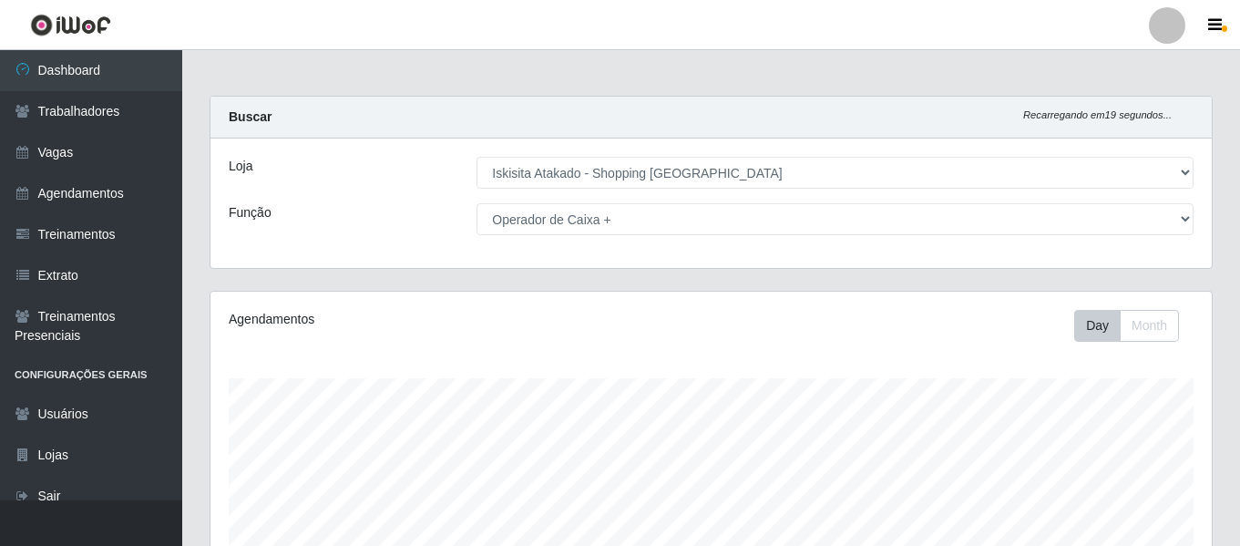
select select "424"
select select "72"
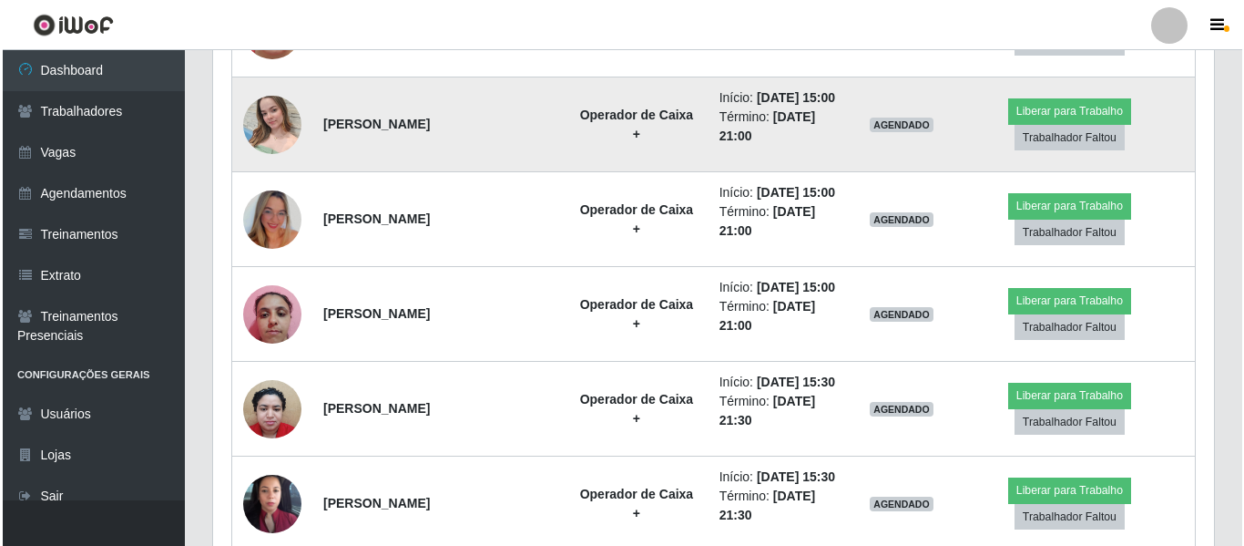
scroll to position [638, 0]
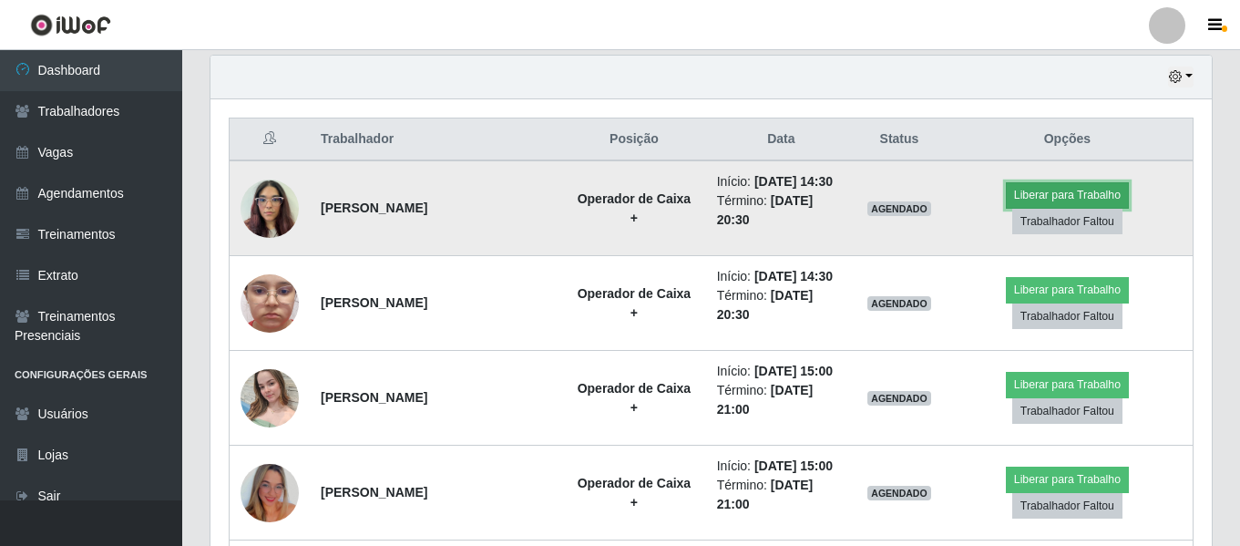
click at [1006, 204] on button "Liberar para Trabalho" at bounding box center [1067, 195] width 123 height 26
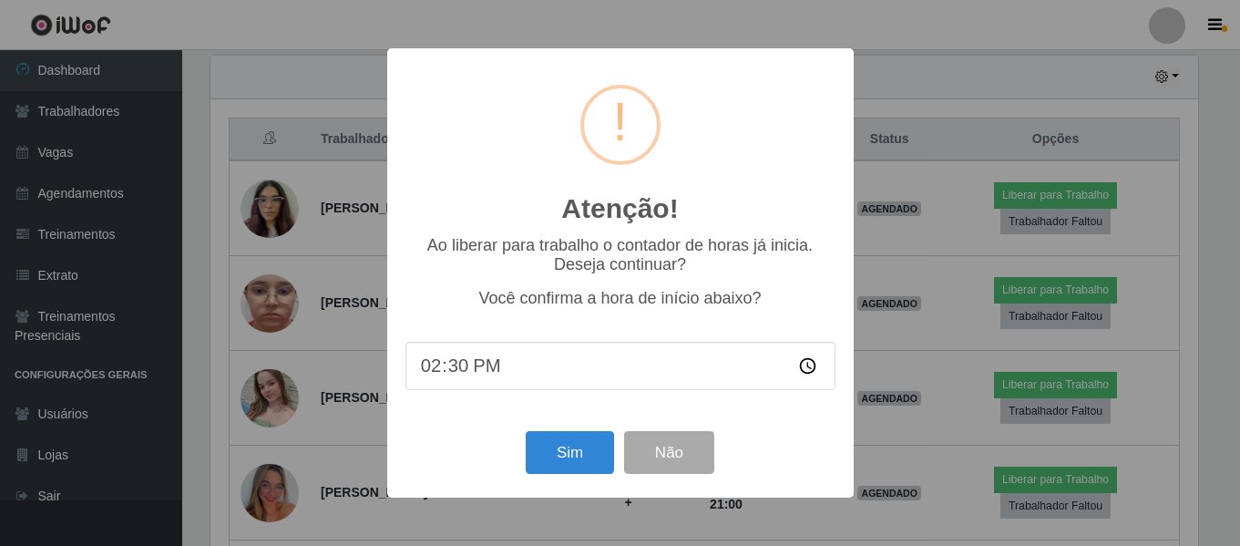
scroll to position [378, 992]
click at [574, 457] on button "Sim" at bounding box center [571, 452] width 88 height 43
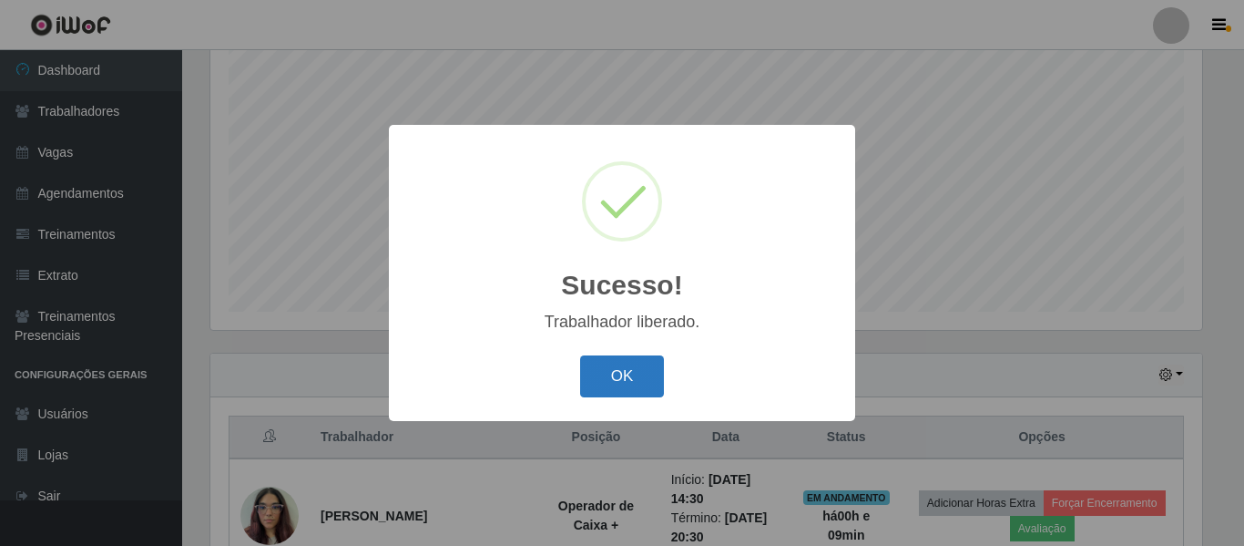
click at [647, 393] on button "OK" at bounding box center [622, 376] width 85 height 43
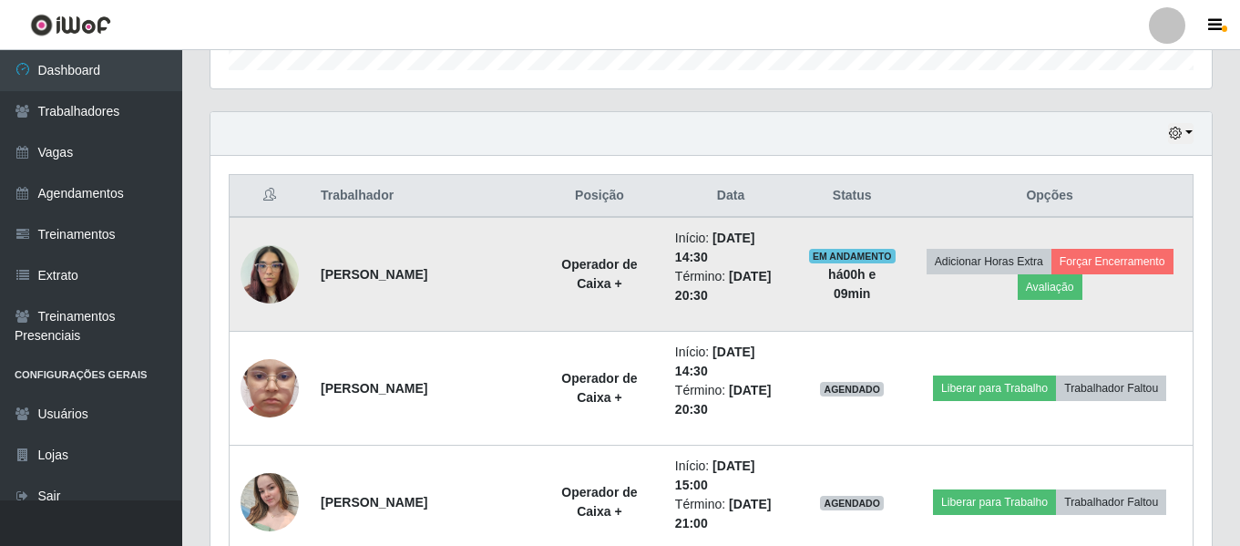
scroll to position [613, 0]
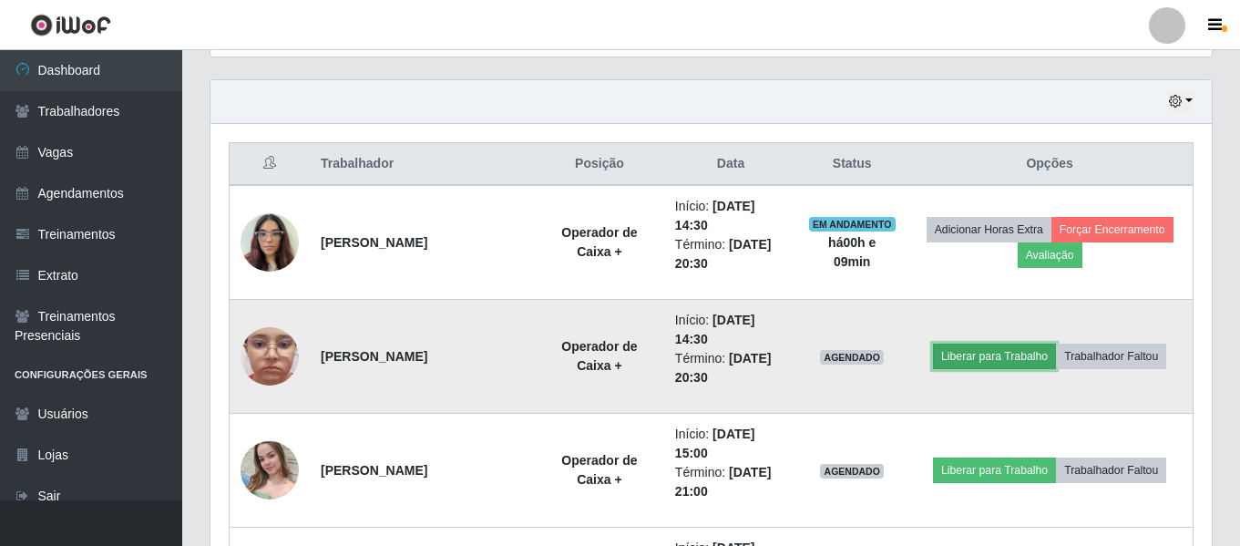
click at [975, 359] on button "Liberar para Trabalho" at bounding box center [994, 356] width 123 height 26
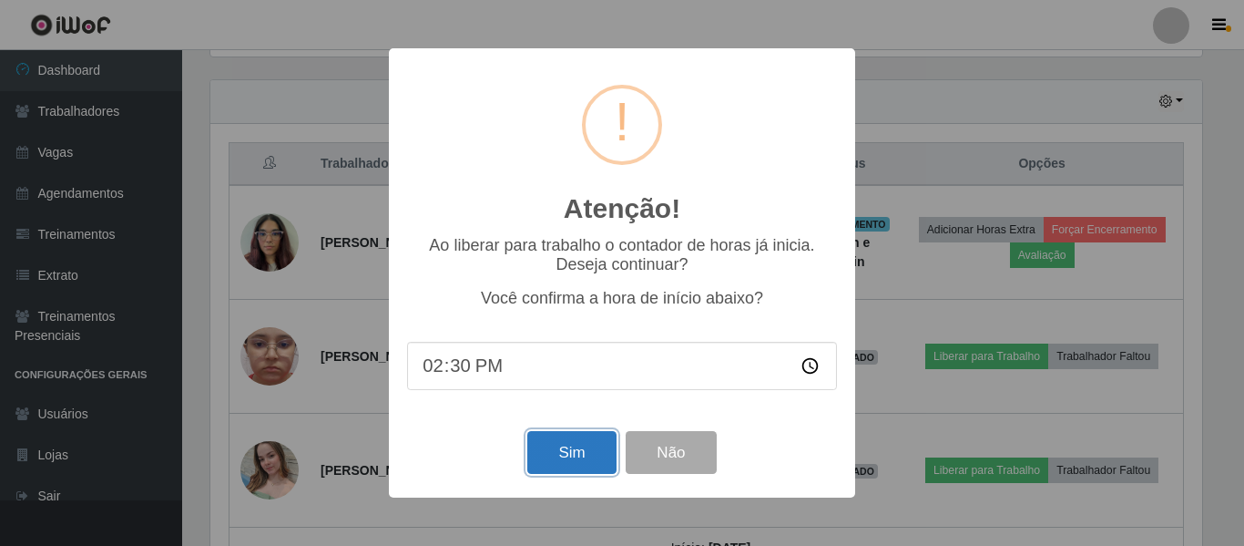
click at [581, 444] on button "Sim" at bounding box center [571, 452] width 88 height 43
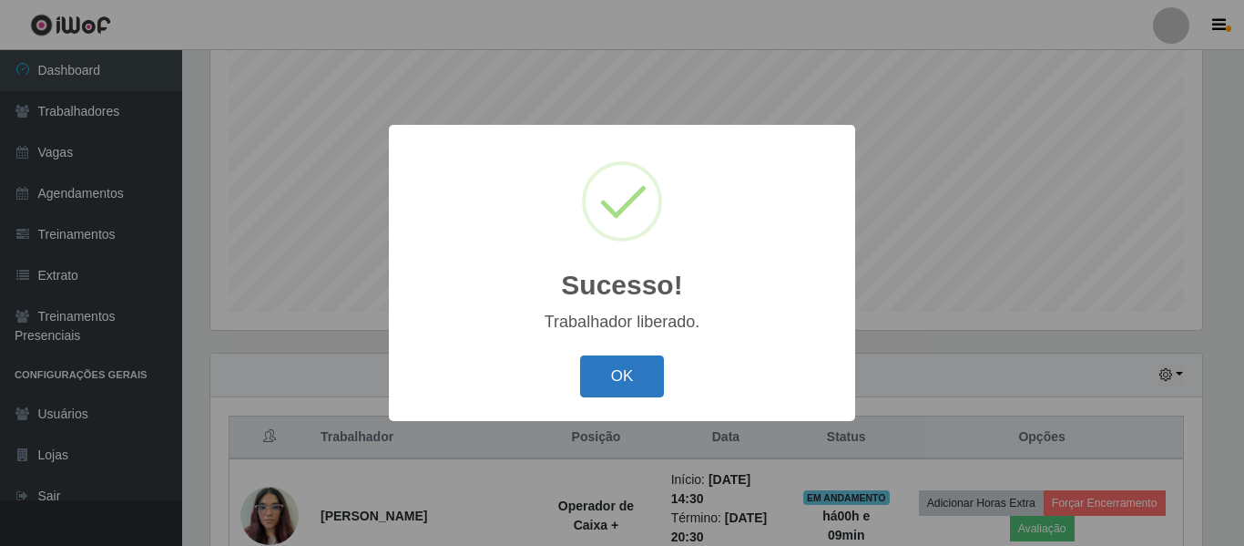
click at [614, 370] on button "OK" at bounding box center [622, 376] width 85 height 43
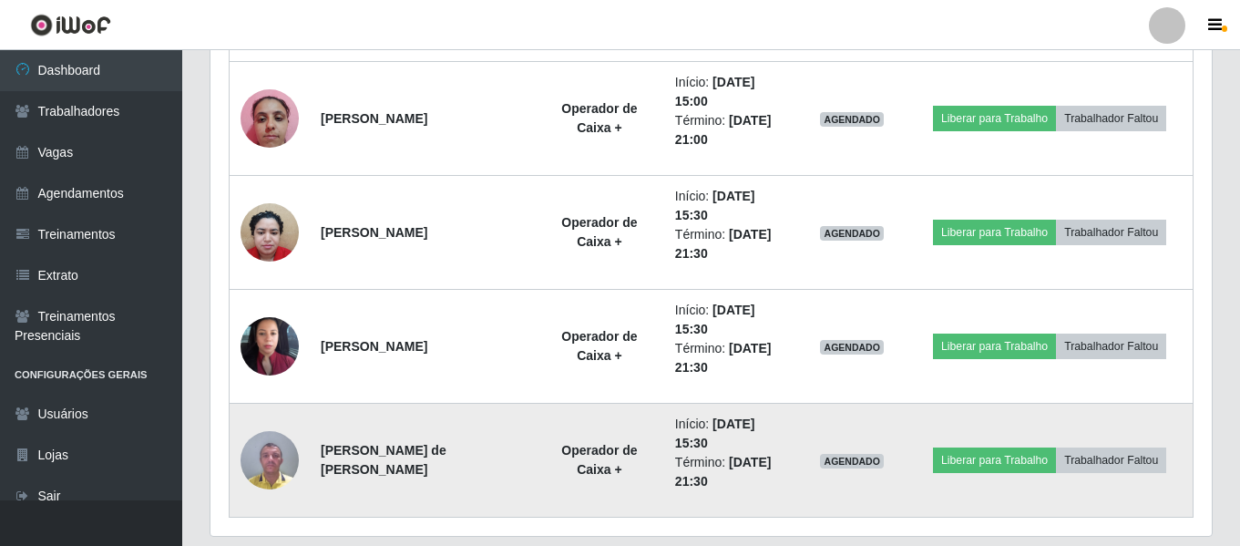
scroll to position [1251, 0]
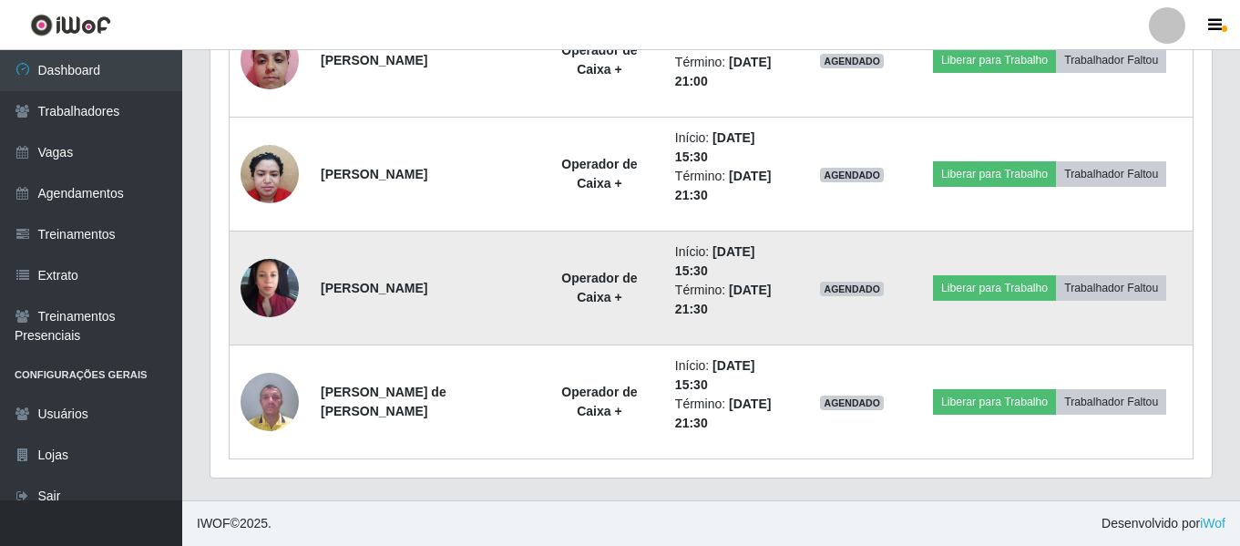
click at [262, 292] on img at bounding box center [269, 287] width 58 height 129
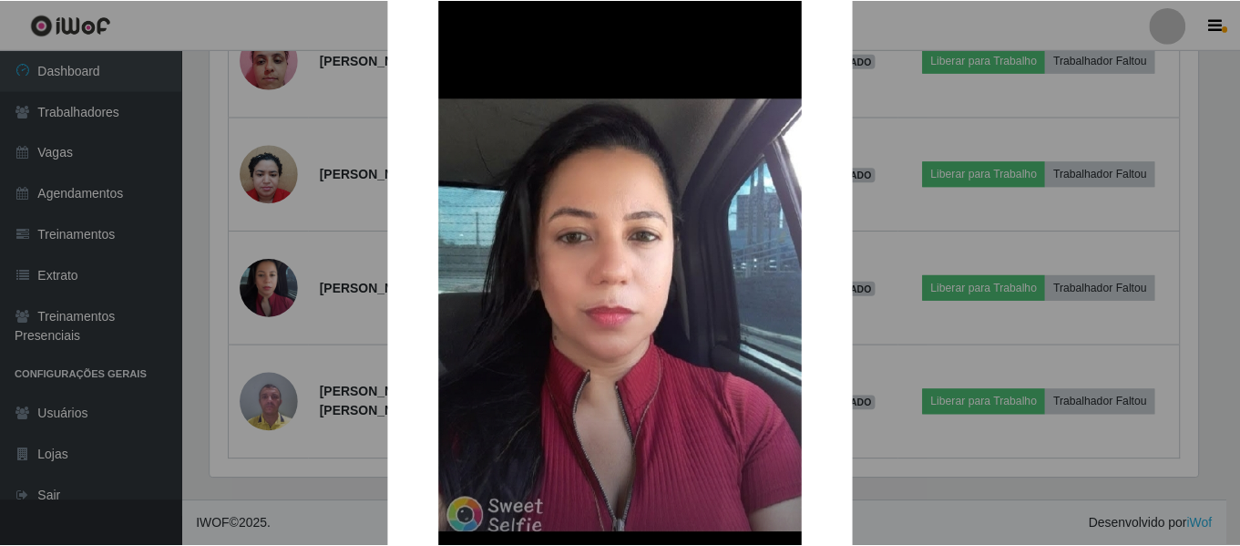
scroll to position [91, 0]
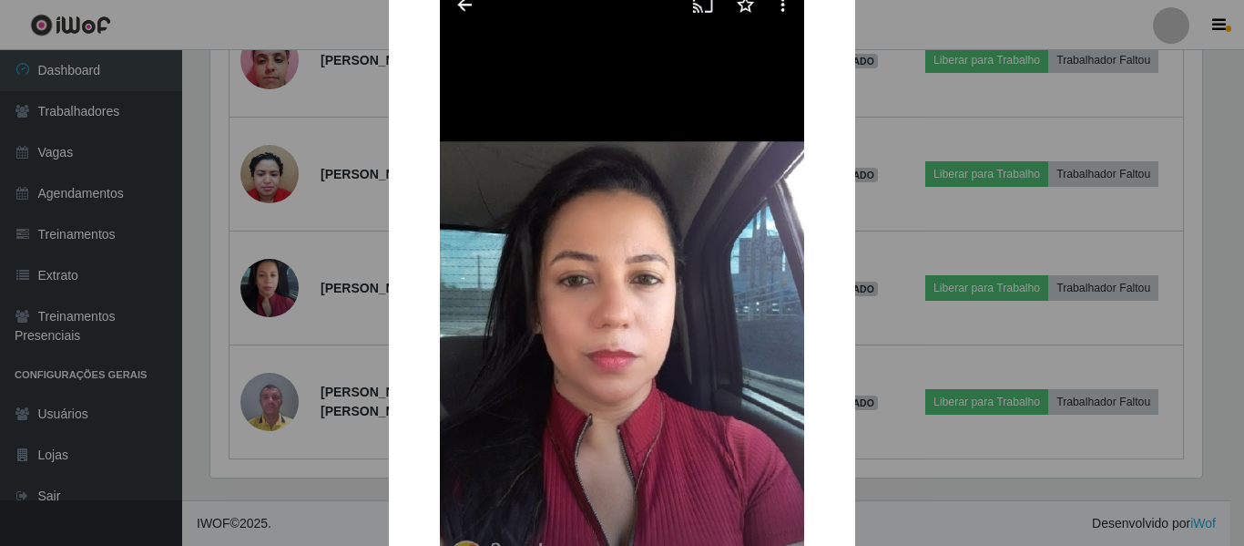
click at [1216, 138] on div "× OK Cancel" at bounding box center [622, 273] width 1244 height 546
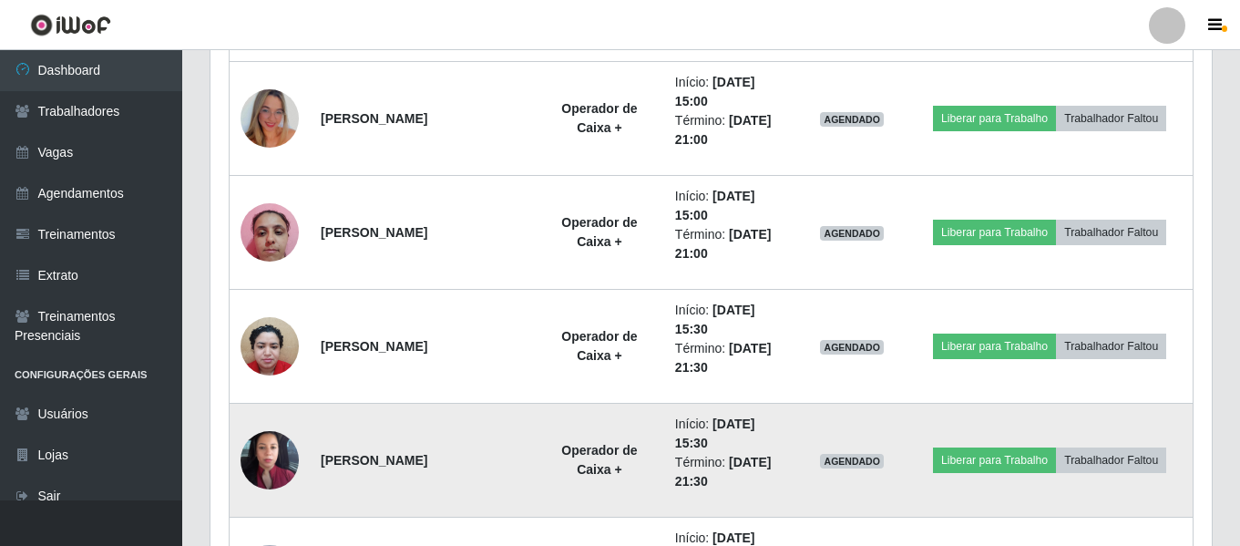
scroll to position [1068, 0]
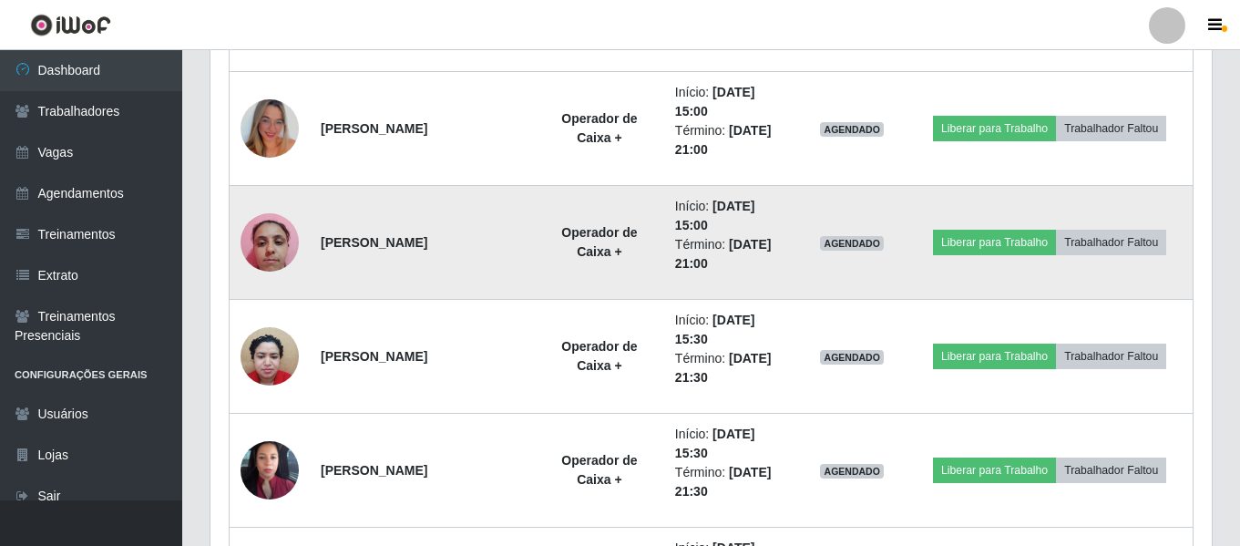
click at [271, 248] on img at bounding box center [269, 241] width 58 height 77
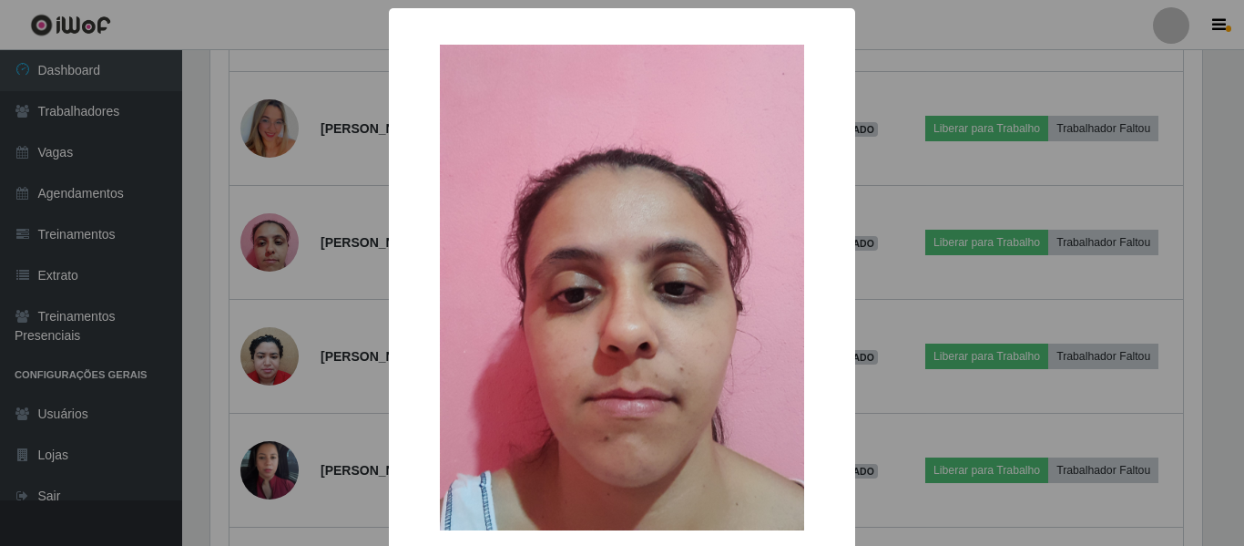
click at [1204, 211] on div "× OK Cancel" at bounding box center [622, 273] width 1244 height 546
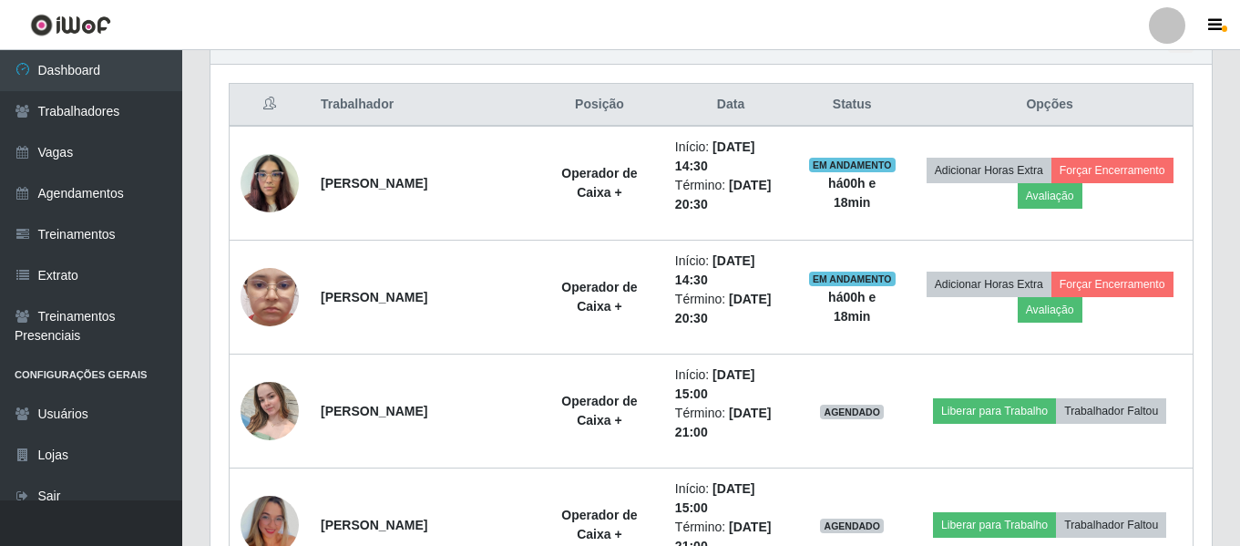
scroll to position [704, 0]
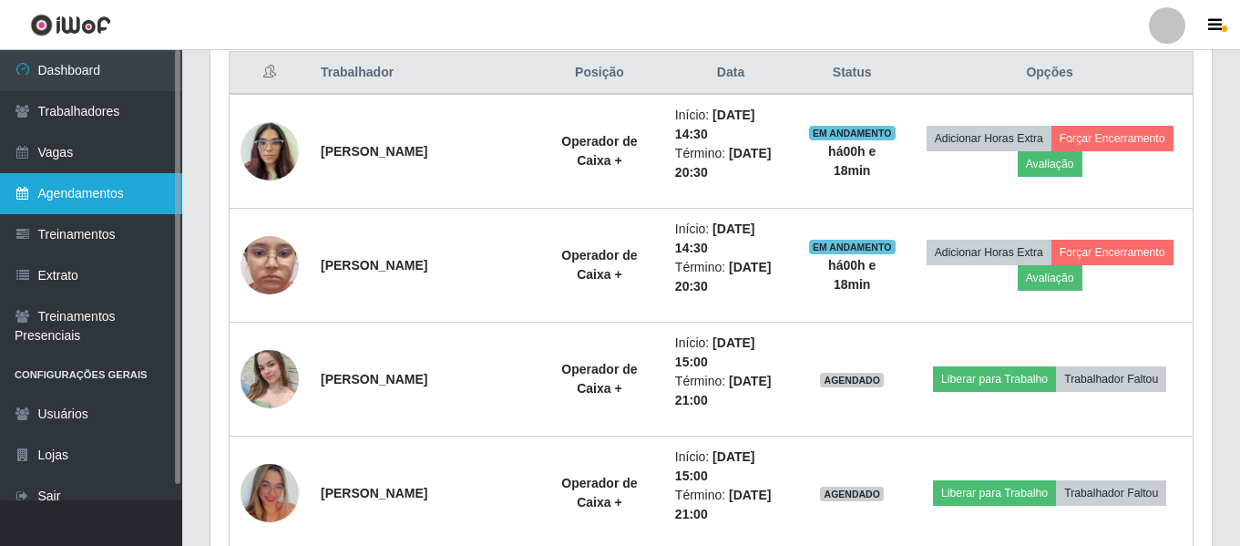
click at [72, 190] on link "Agendamentos" at bounding box center [91, 193] width 182 height 41
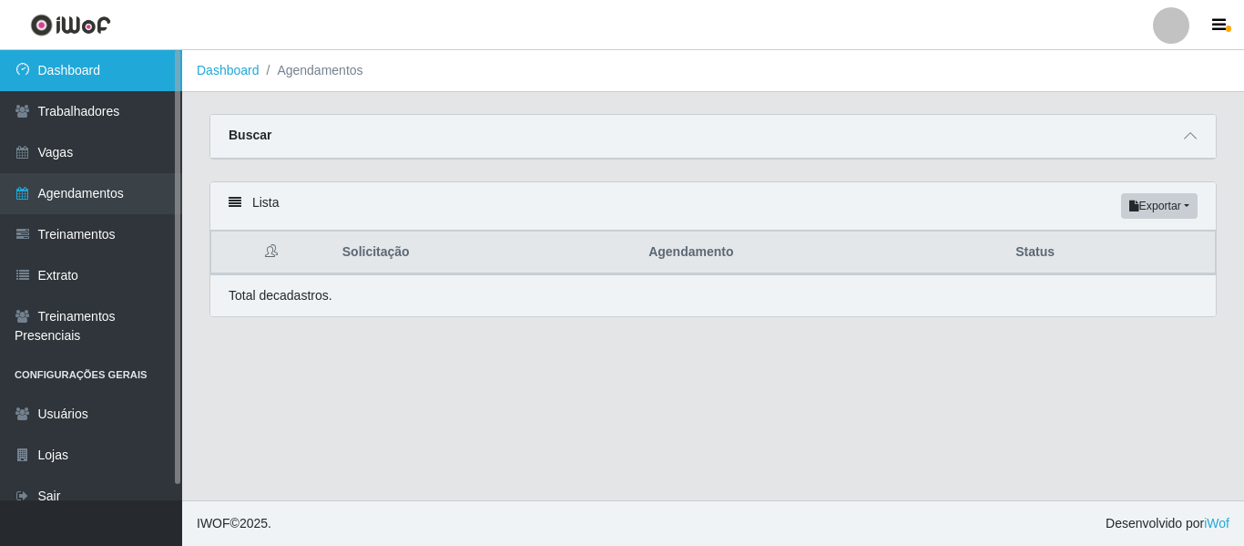
click at [76, 75] on link "Dashboard" at bounding box center [91, 70] width 182 height 41
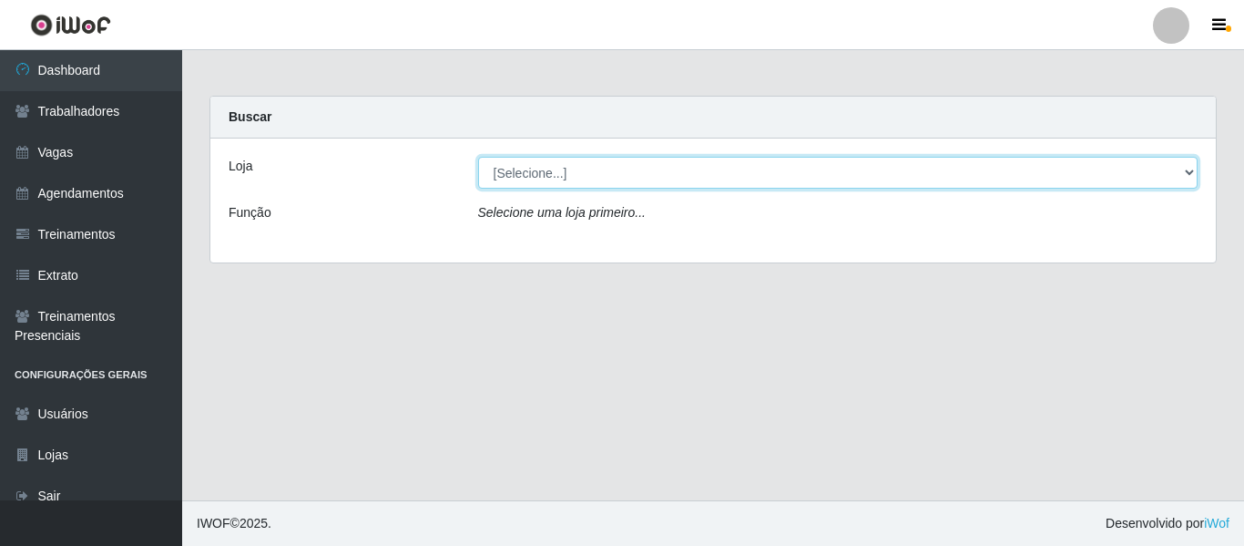
click at [543, 178] on select "[Selecione...] [GEOGRAPHIC_DATA] - Shopping [GEOGRAPHIC_DATA]" at bounding box center [838, 173] width 720 height 32
select select "424"
click at [478, 157] on select "[Selecione...] [GEOGRAPHIC_DATA] - Shopping [GEOGRAPHIC_DATA]" at bounding box center [838, 173] width 720 height 32
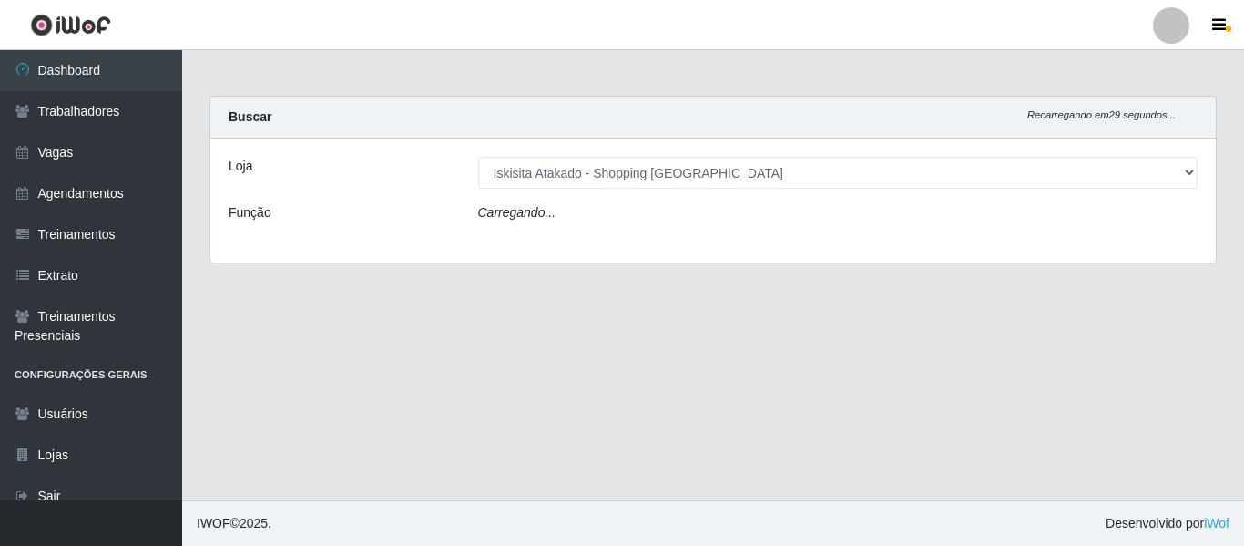
click at [587, 215] on div "Carregando..." at bounding box center [839, 216] width 748 height 26
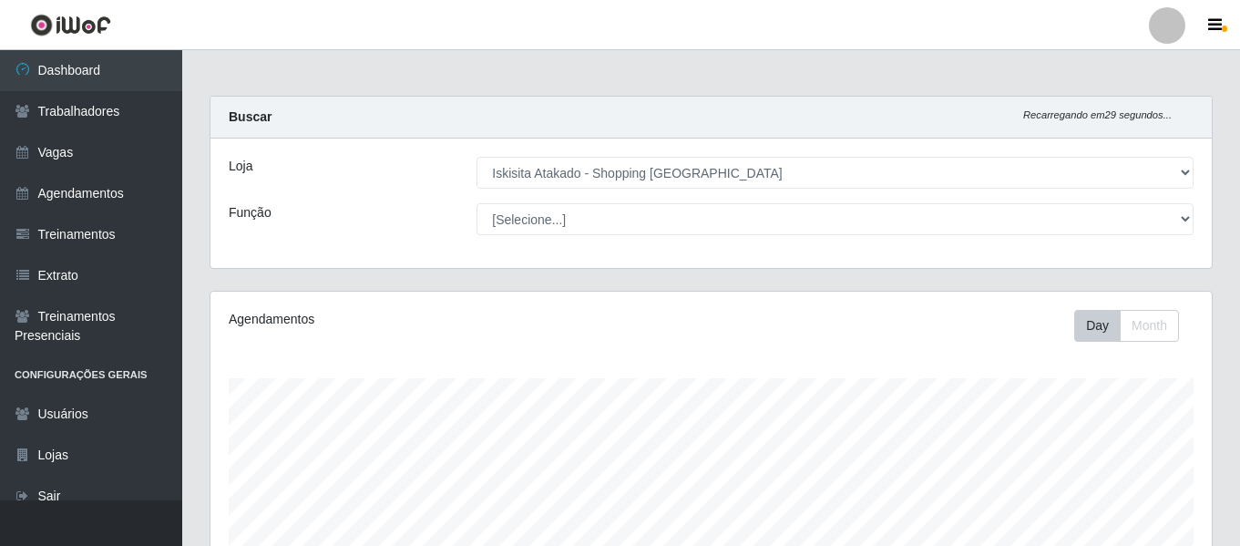
scroll to position [378, 1001]
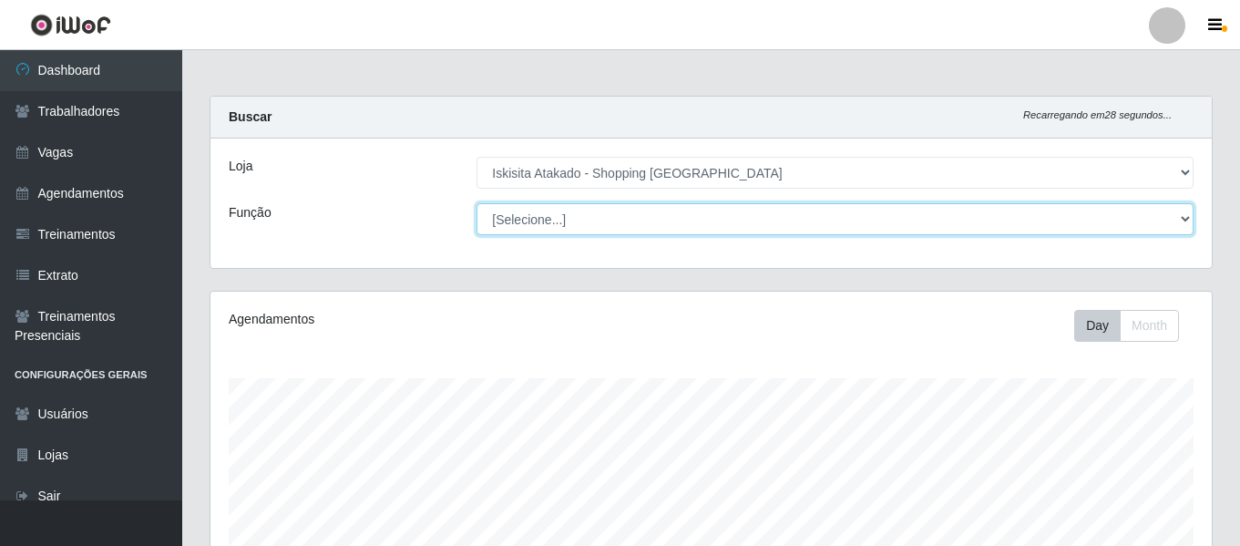
click at [611, 225] on select "[Selecione...] Auxiliar de Estacionamento Auxiliar de Estacionamento + Auxiliar…" at bounding box center [834, 219] width 717 height 32
select select "72"
click at [476, 203] on select "[Selecione...] Auxiliar de Estacionamento Auxiliar de Estacionamento + Auxiliar…" at bounding box center [834, 219] width 717 height 32
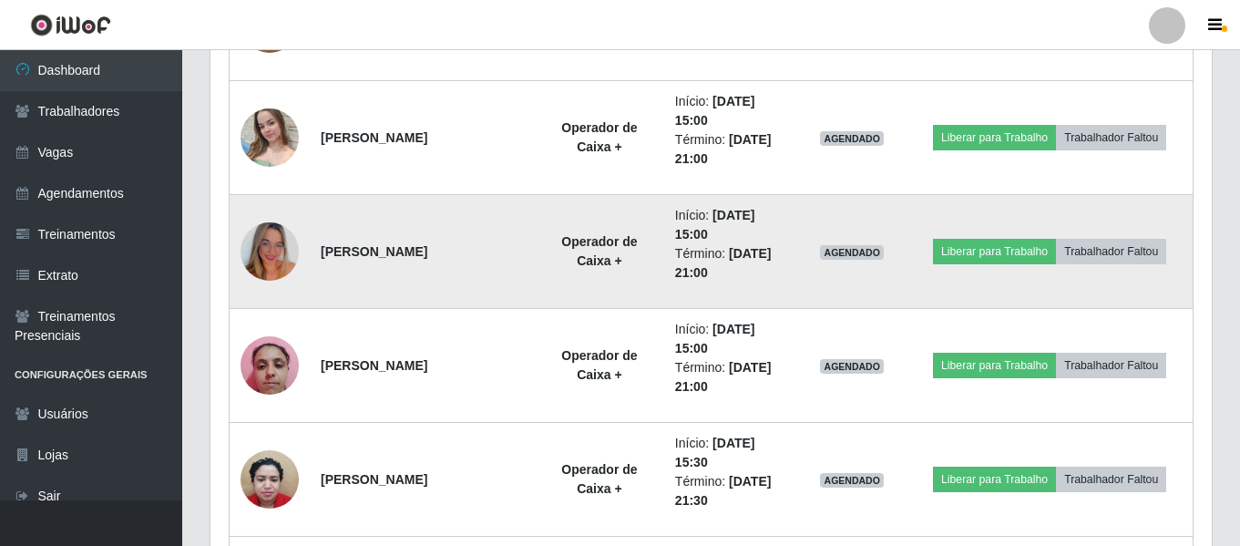
scroll to position [977, 0]
